Goal: Task Accomplishment & Management: Use online tool/utility

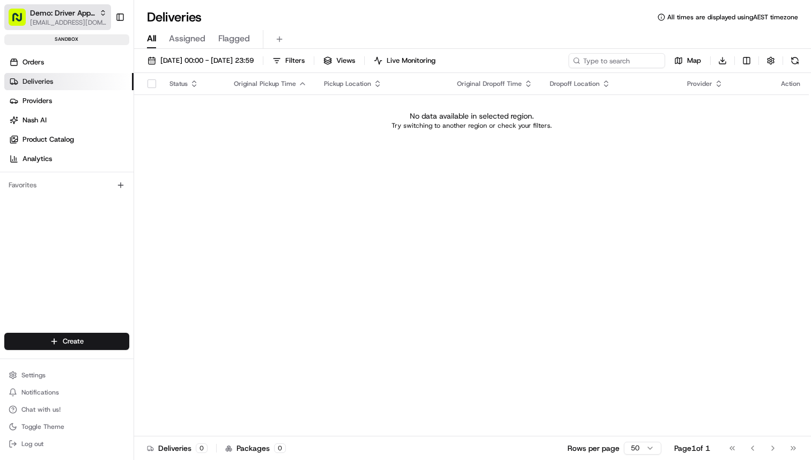
click at [66, 18] on span "[EMAIL_ADDRESS][DOMAIN_NAME]" at bounding box center [68, 22] width 77 height 9
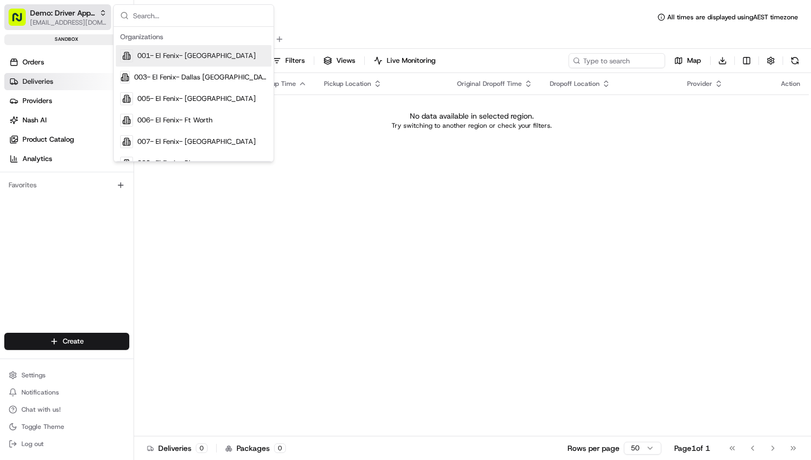
type input "o"
type input "dol"
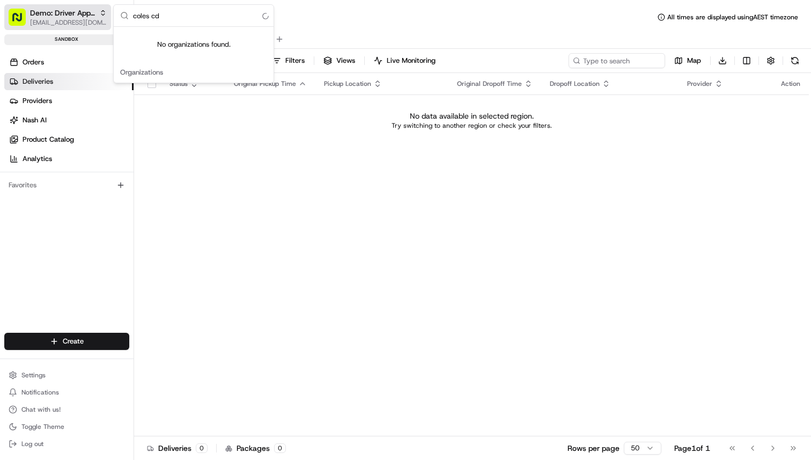
type input "coles cdt"
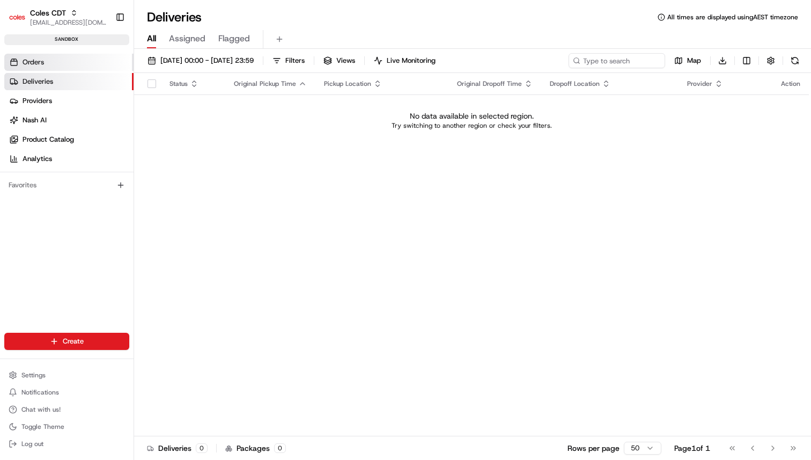
click at [90, 58] on link "Orders" at bounding box center [68, 62] width 129 height 17
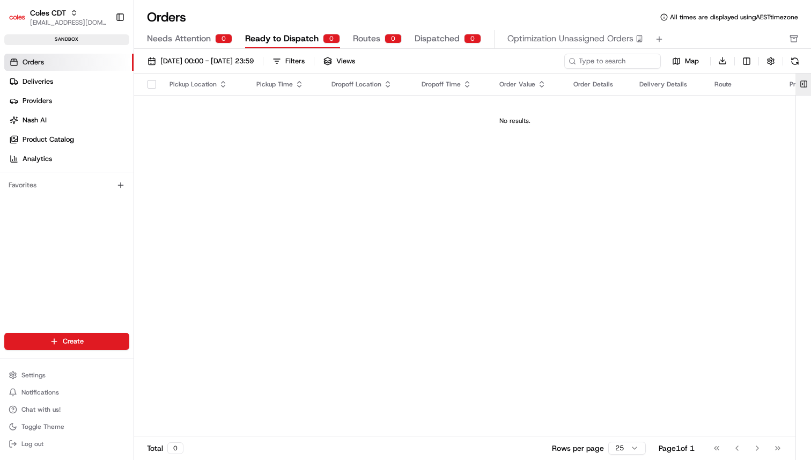
click at [804, 86] on button at bounding box center [804, 83] width 18 height 21
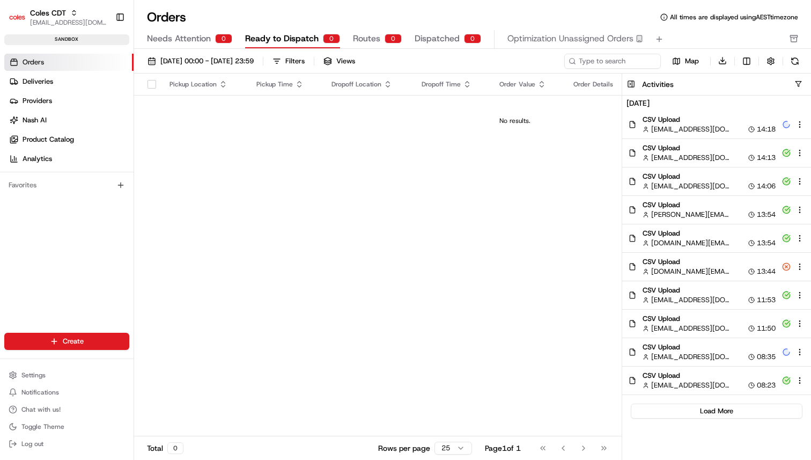
click at [794, 349] on div at bounding box center [793, 352] width 23 height 12
click at [798, 350] on html "Coles CDT [EMAIL_ADDRESS][DOMAIN_NAME] Toggle Sidebar sandbox Orders Deliveries…" at bounding box center [405, 230] width 811 height 460
click at [768, 387] on span "Share Activity" at bounding box center [764, 385] width 42 height 9
click at [591, 375] on div "Pickup Location Pickup Time Dropoff Location Dropoff Time Order Value Order Det…" at bounding box center [514, 254] width 761 height 363
click at [69, 328] on div "Create" at bounding box center [67, 341] width 134 height 26
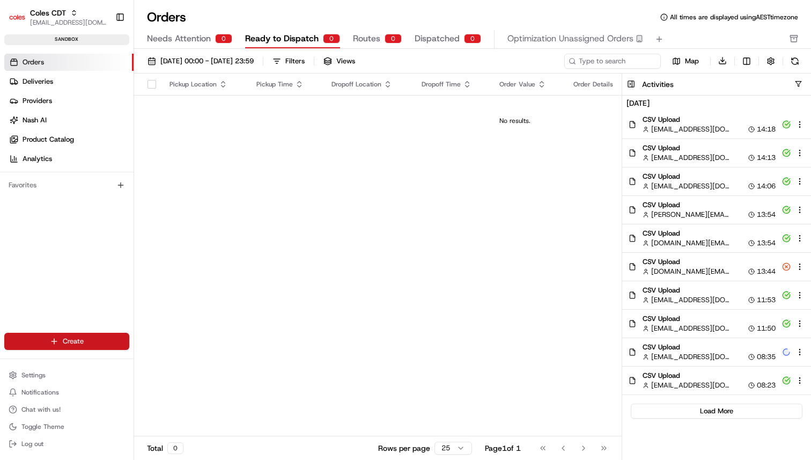
click at [69, 342] on html "Coles CDT [EMAIL_ADDRESS][DOMAIN_NAME] Toggle Sidebar sandbox Orders Deliveries…" at bounding box center [405, 230] width 811 height 460
click at [181, 401] on link "CSV Upload" at bounding box center [194, 399] width 120 height 19
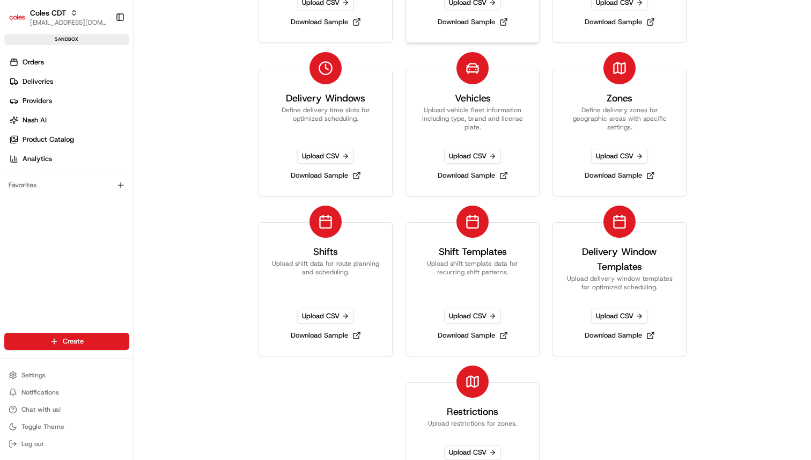
scroll to position [154, 0]
click at [331, 317] on span "Upload CSV" at bounding box center [325, 314] width 57 height 15
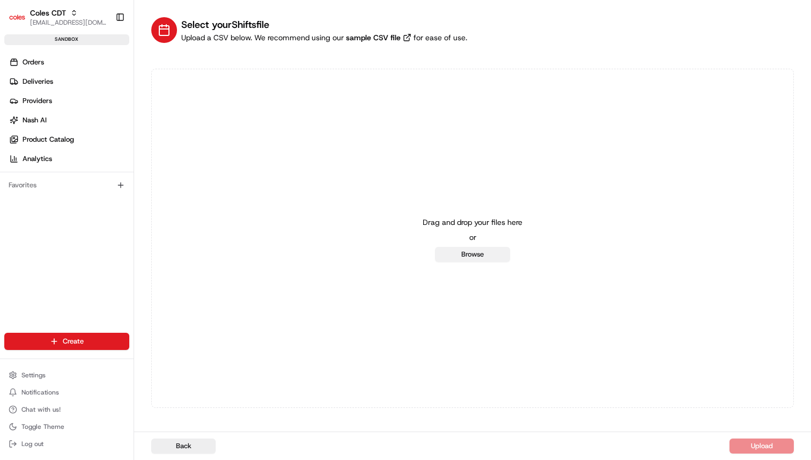
click at [477, 250] on button "Browse" at bounding box center [472, 254] width 75 height 15
click at [379, 39] on link "sample CSV file" at bounding box center [379, 37] width 70 height 11
click at [55, 61] on link "Orders" at bounding box center [68, 62] width 129 height 17
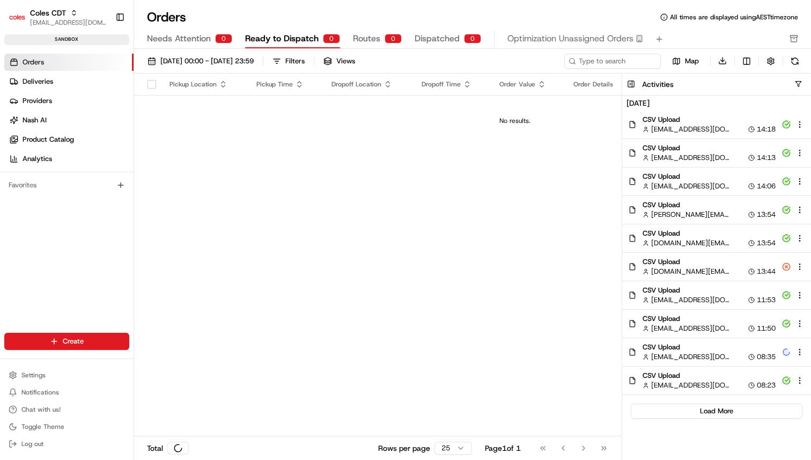
click at [55, 61] on link "Orders" at bounding box center [68, 62] width 129 height 17
